Goal: Information Seeking & Learning: Learn about a topic

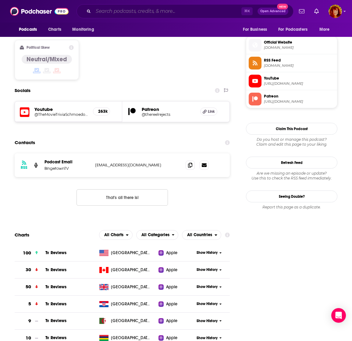
click at [110, 14] on input "Search podcasts, credits, & more..." at bounding box center [167, 11] width 148 height 10
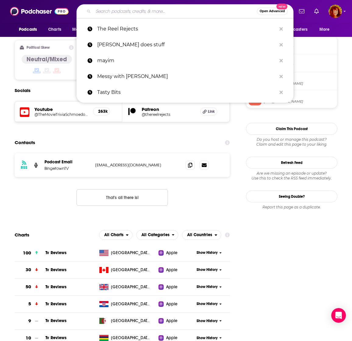
paste input "Podcast Extra Anormal"
type input "Podcast Extra Anormal"
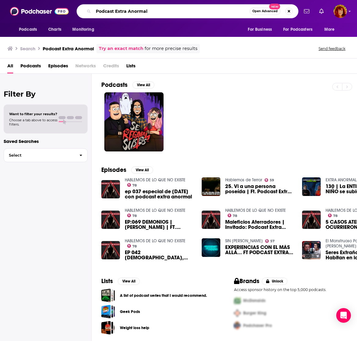
click at [139, 10] on input "Podcast Extra Anormal" at bounding box center [171, 11] width 156 height 10
drag, startPoint x: 152, startPoint y: 11, endPoint x: 94, endPoint y: 12, distance: 57.7
click at [94, 12] on input "Podcast Extra Anormal" at bounding box center [171, 11] width 156 height 10
type input "Moral of the Story"
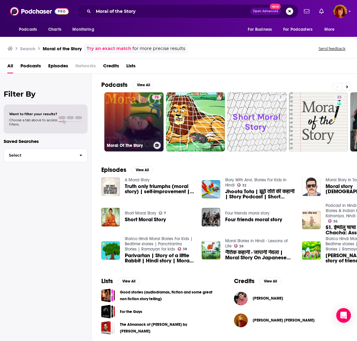
click at [144, 123] on link "75 Moral Of The Story" at bounding box center [133, 121] width 59 height 59
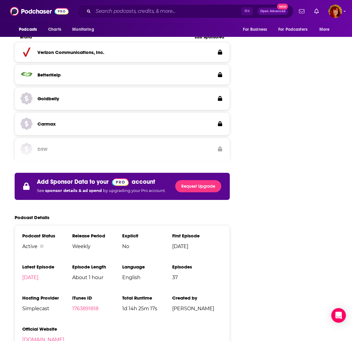
scroll to position [919, 0]
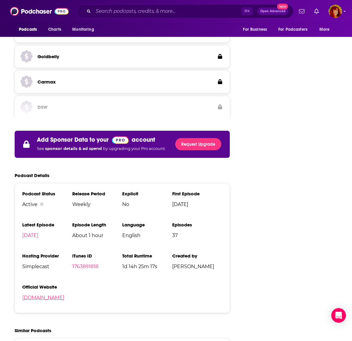
click at [64, 295] on link "[DOMAIN_NAME]" at bounding box center [43, 298] width 42 height 6
click at [123, 14] on input "Search podcasts, credits, & more..." at bounding box center [167, 11] width 148 height 10
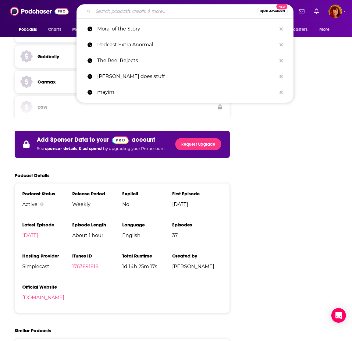
type input "{"
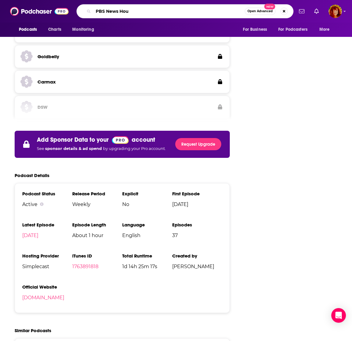
type input "PBS News Hour"
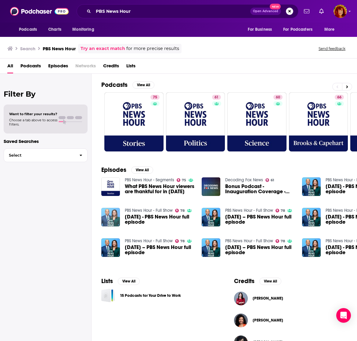
click at [108, 219] on img "September 10, 2024 - PBS News Hour full episode" at bounding box center [110, 217] width 19 height 19
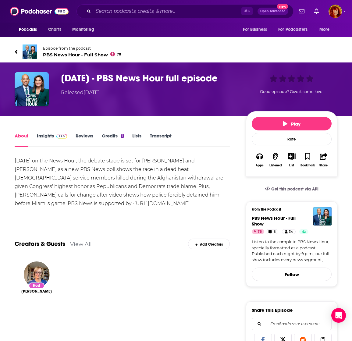
click at [47, 136] on link "Insights" at bounding box center [52, 140] width 30 height 14
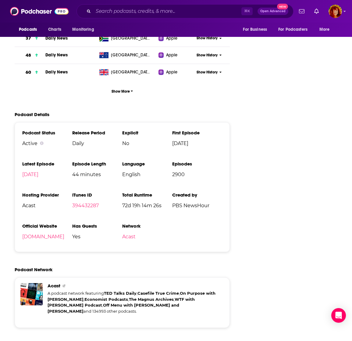
scroll to position [1033, 0]
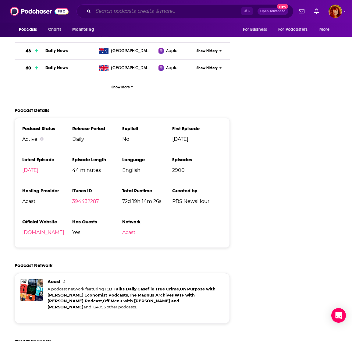
click at [111, 12] on input "Search podcasts, credits, & more..." at bounding box center [167, 11] width 148 height 10
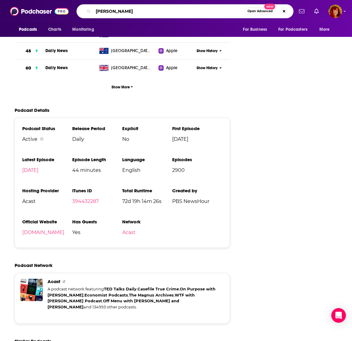
type input "[PERSON_NAME]"
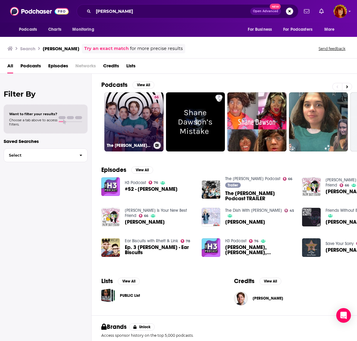
click at [136, 132] on link "66 The [PERSON_NAME] Podcast" at bounding box center [133, 121] width 59 height 59
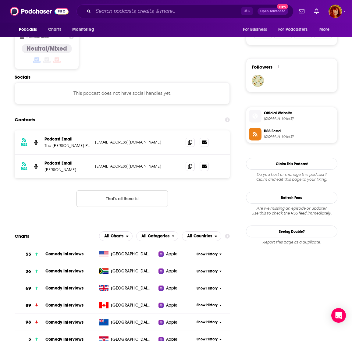
scroll to position [459, 0]
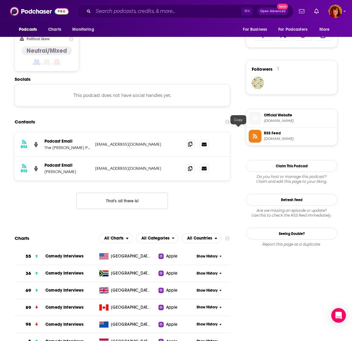
click at [195, 140] on span at bounding box center [190, 144] width 9 height 9
click at [192, 166] on icon at bounding box center [190, 168] width 4 height 5
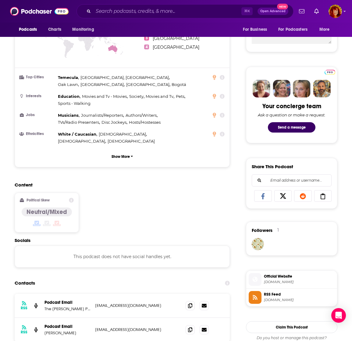
scroll to position [286, 0]
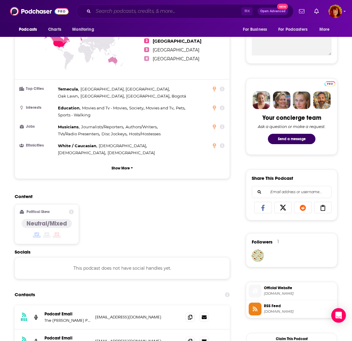
click at [142, 12] on input "Search podcasts, credits, & more..." at bounding box center [167, 11] width 148 height 10
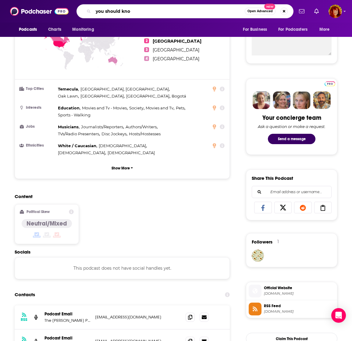
type input "you should know"
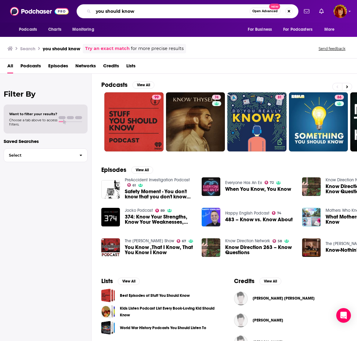
click at [143, 7] on input "you should know" at bounding box center [171, 11] width 156 height 10
click at [142, 8] on input "you should know" at bounding box center [171, 11] width 156 height 10
click at [141, 7] on input "you should know" at bounding box center [171, 11] width 156 height 10
click at [141, 12] on input "you should know" at bounding box center [171, 11] width 156 height 10
type input "you should know podcast?"
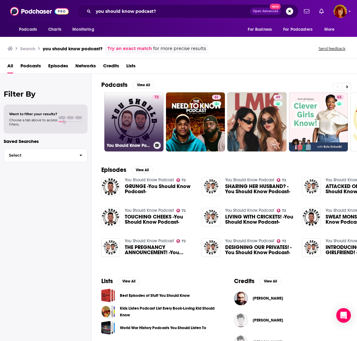
click at [146, 115] on link "72 You Should Know Podcast" at bounding box center [133, 121] width 59 height 59
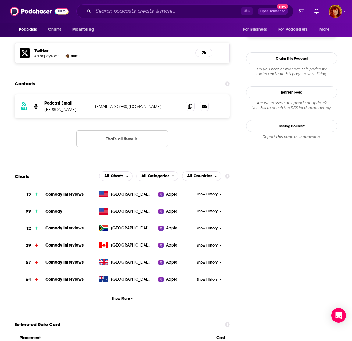
scroll to position [517, 0]
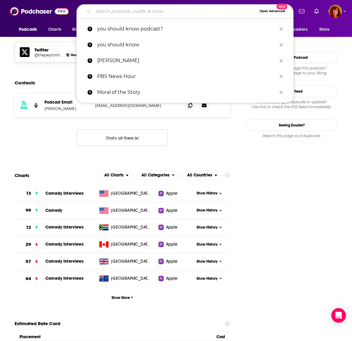
click at [152, 11] on input "Search podcasts, credits, & more..." at bounding box center [175, 11] width 164 height 10
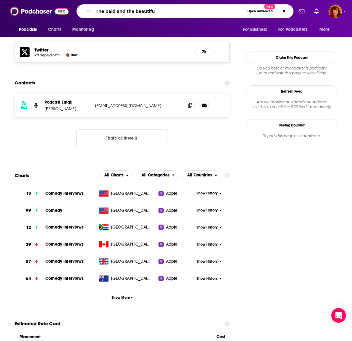
type input "The bald and the beautiful"
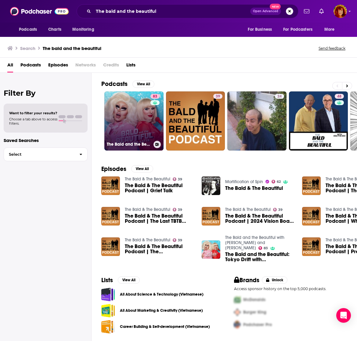
click at [128, 138] on link "83 The Bald and the Beautiful with [PERSON_NAME] and [PERSON_NAME]" at bounding box center [133, 120] width 59 height 59
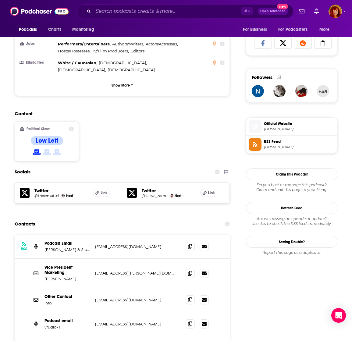
scroll to position [402, 0]
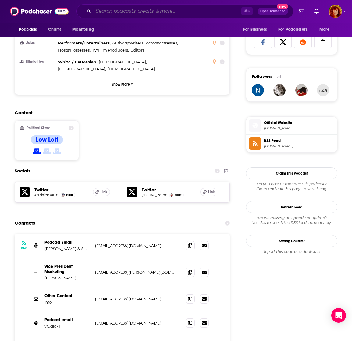
click at [130, 11] on input "Search podcasts, credits, & more..." at bounding box center [167, 11] width 148 height 10
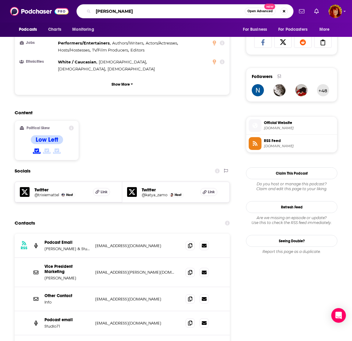
type input "[PERSON_NAME]"
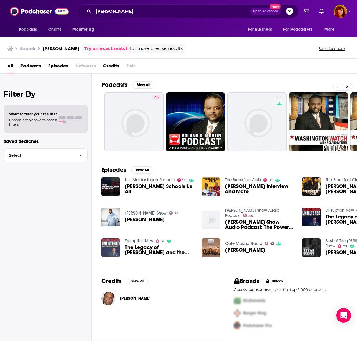
click at [111, 247] on img "The Legacy of Roland Martin and the future of Roland Martin Unfiltered" at bounding box center [110, 247] width 19 height 19
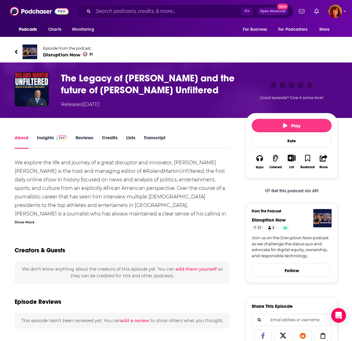
click at [49, 136] on link "Insights" at bounding box center [52, 142] width 30 height 14
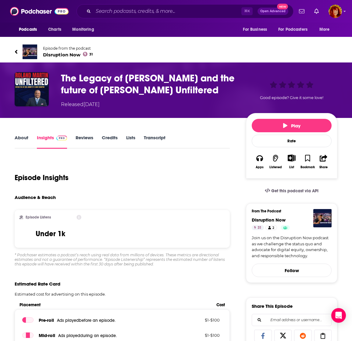
click at [48, 135] on link "Insights" at bounding box center [52, 142] width 30 height 14
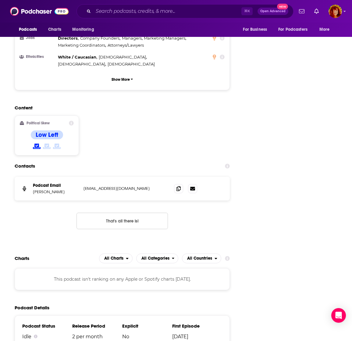
scroll to position [678, 0]
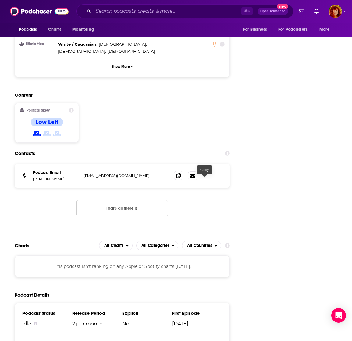
click at [181, 178] on icon at bounding box center [179, 175] width 4 height 5
click at [150, 9] on input "Search podcasts, credits, & more..." at bounding box center [167, 11] width 148 height 10
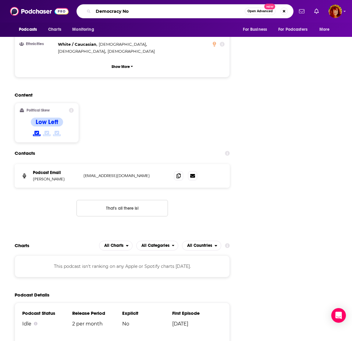
type input "Democracy Now"
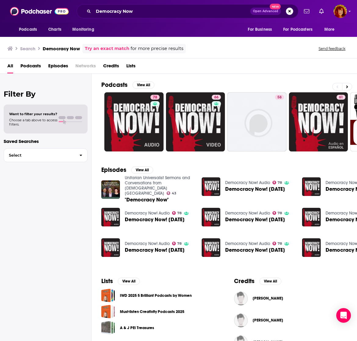
click at [250, 164] on div "Episodes View All Unitarian Universalist Sermons and Conversations from [DEMOGR…" at bounding box center [223, 214] width 265 height 111
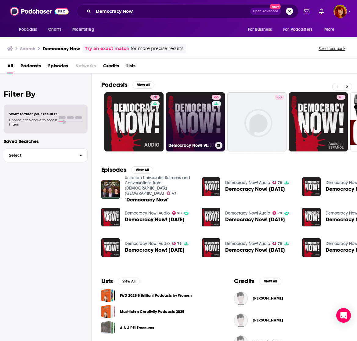
click at [187, 127] on link "66 Democracy Now! Video" at bounding box center [195, 121] width 59 height 59
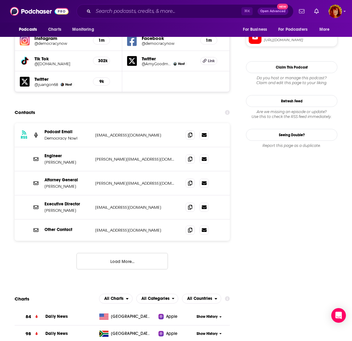
scroll to position [596, 0]
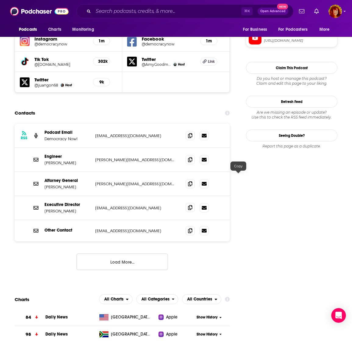
click at [192, 205] on icon at bounding box center [190, 207] width 4 height 5
click at [192, 228] on icon at bounding box center [190, 230] width 4 height 5
click at [192, 133] on icon at bounding box center [190, 135] width 4 height 5
click at [192, 157] on icon at bounding box center [190, 159] width 4 height 5
